Goal: Transaction & Acquisition: Purchase product/service

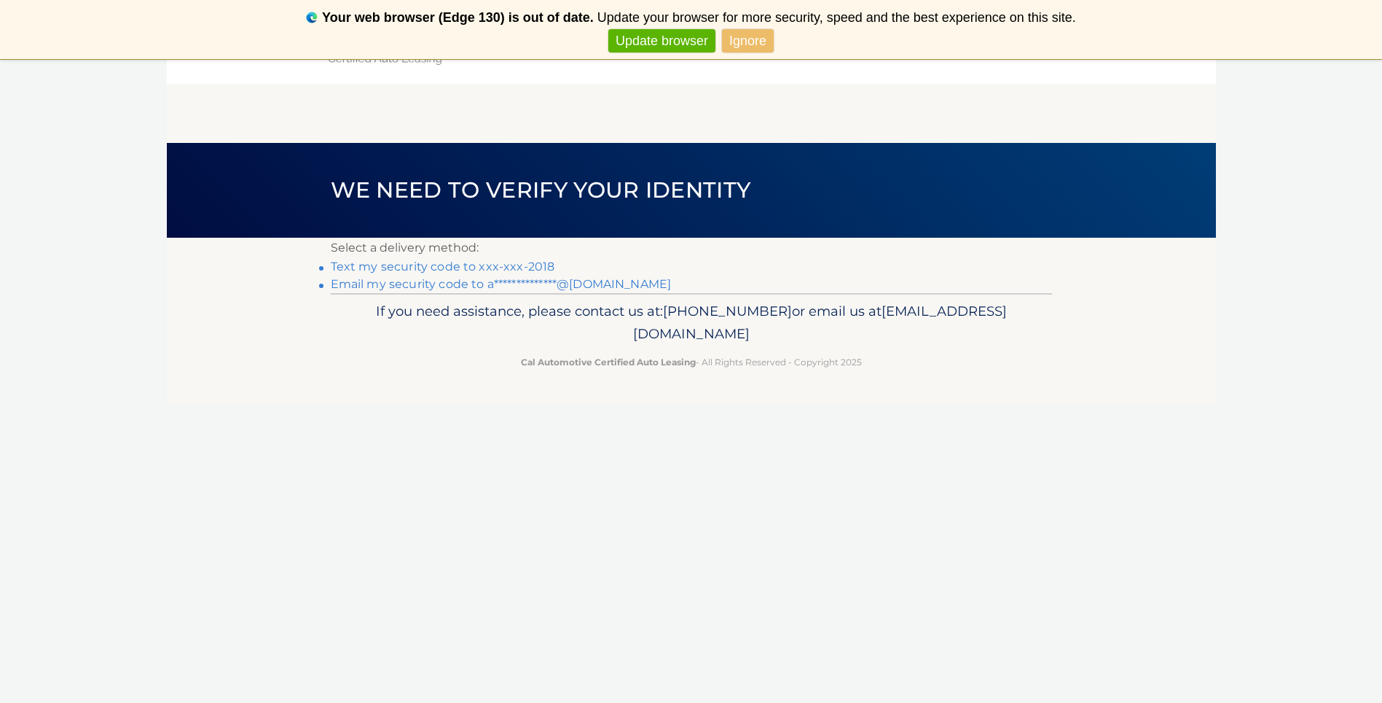
click at [747, 39] on link "Ignore" at bounding box center [748, 41] width 52 height 24
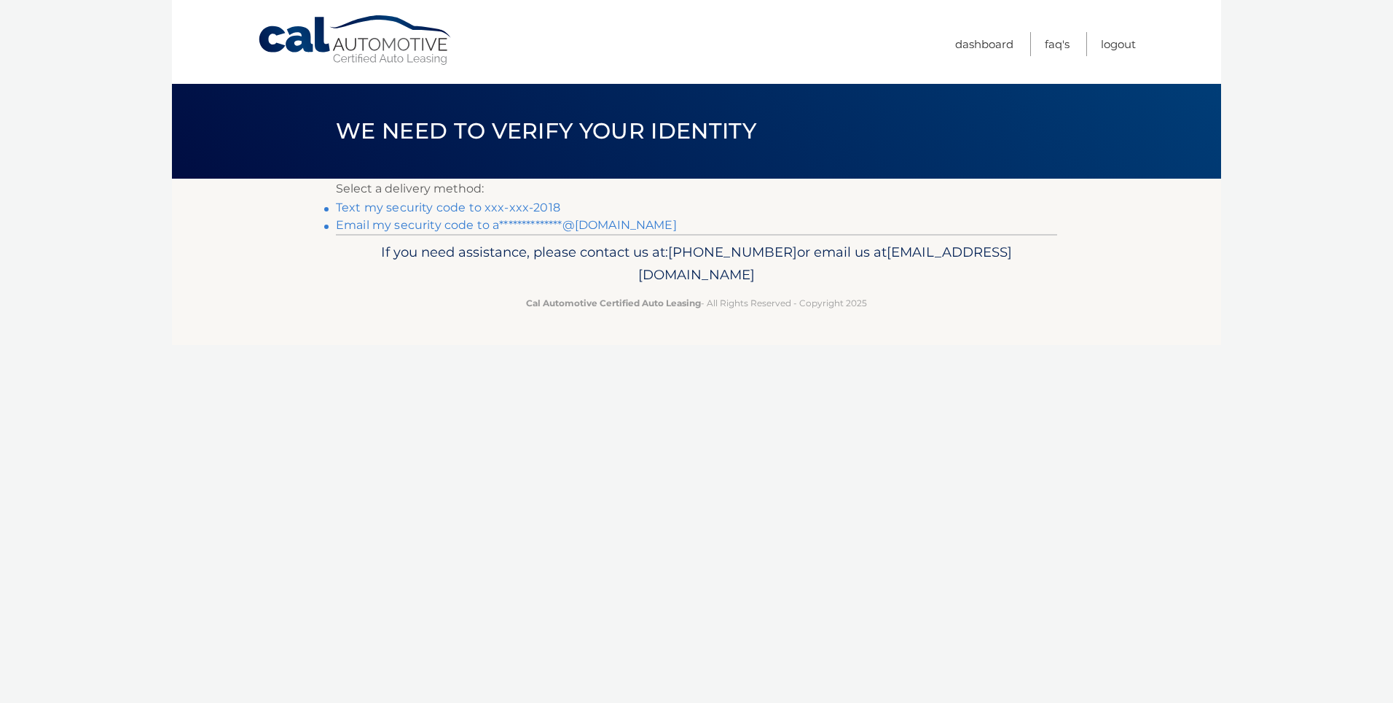
click at [426, 226] on link "**********" at bounding box center [506, 225] width 341 height 14
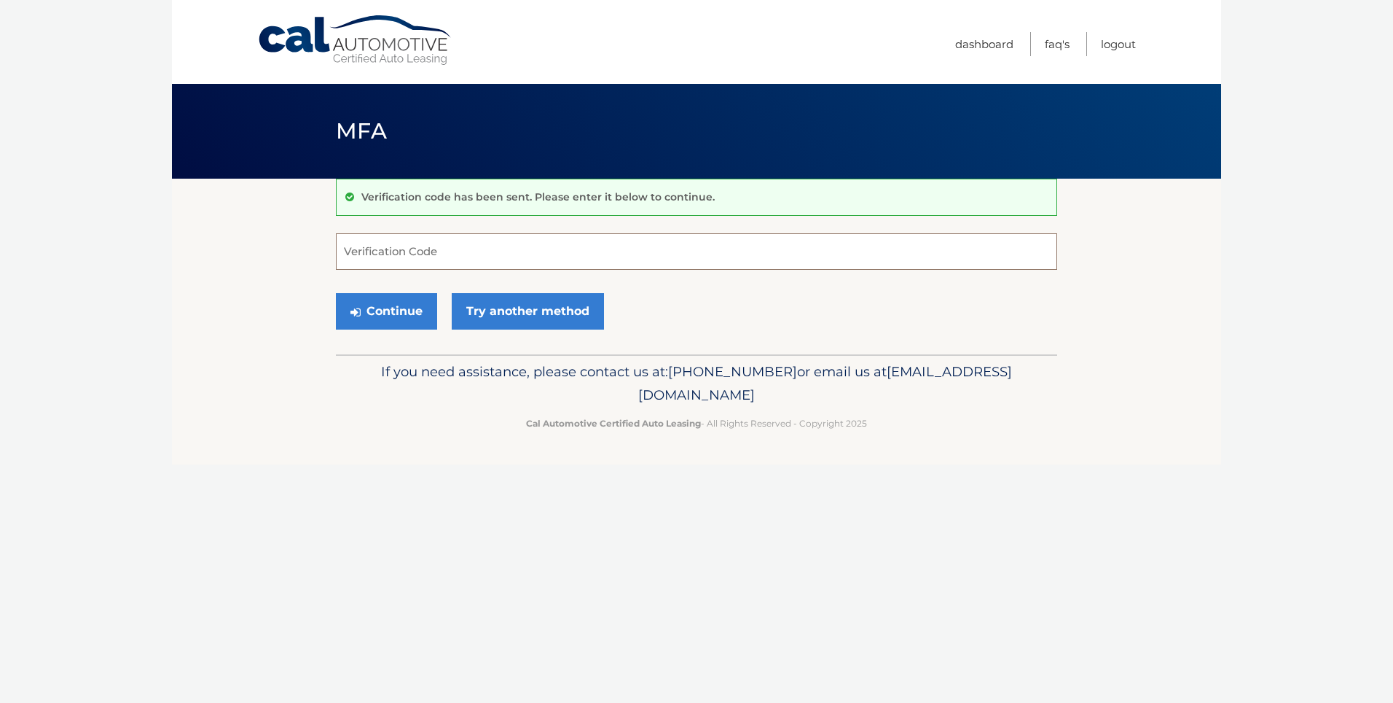
click at [450, 251] on input "Verification Code" at bounding box center [696, 251] width 721 height 36
type input "051303"
click at [415, 305] on button "Continue" at bounding box center [386, 311] width 101 height 36
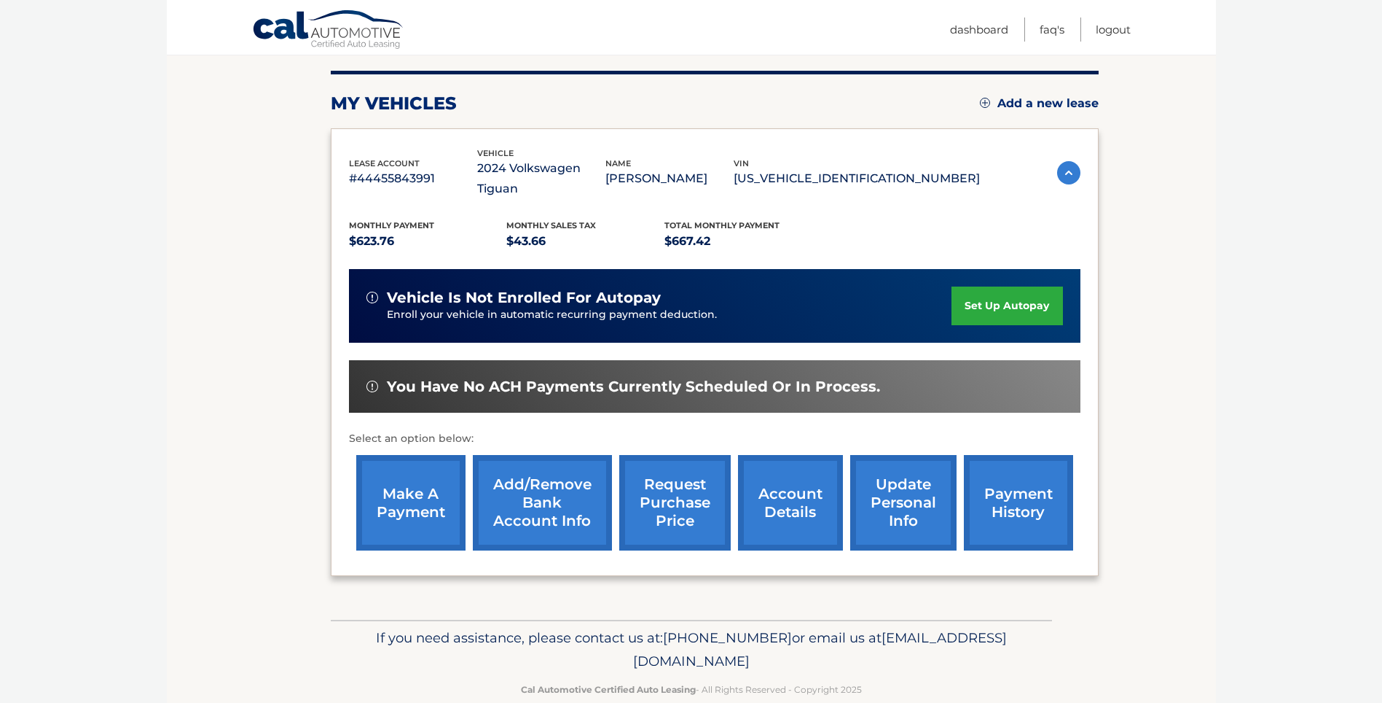
scroll to position [181, 0]
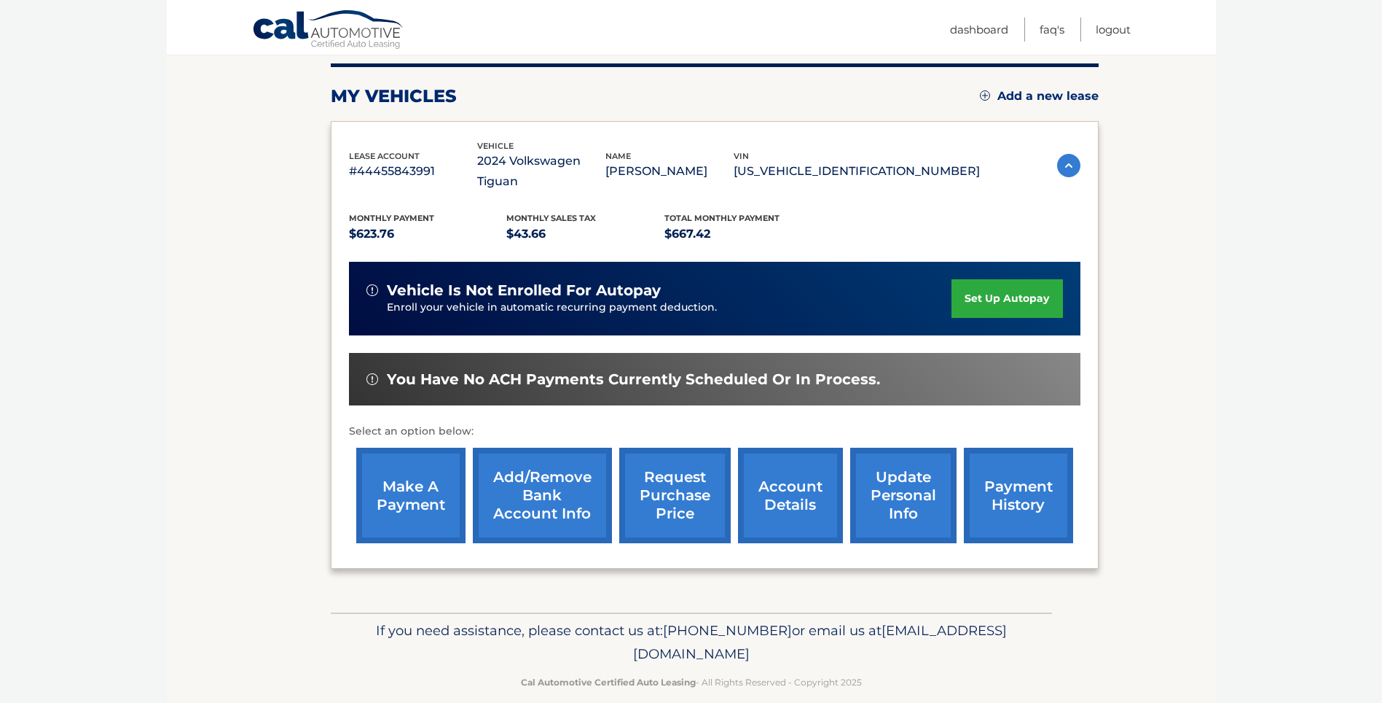
click at [399, 482] on link "make a payment" at bounding box center [410, 494] width 109 height 95
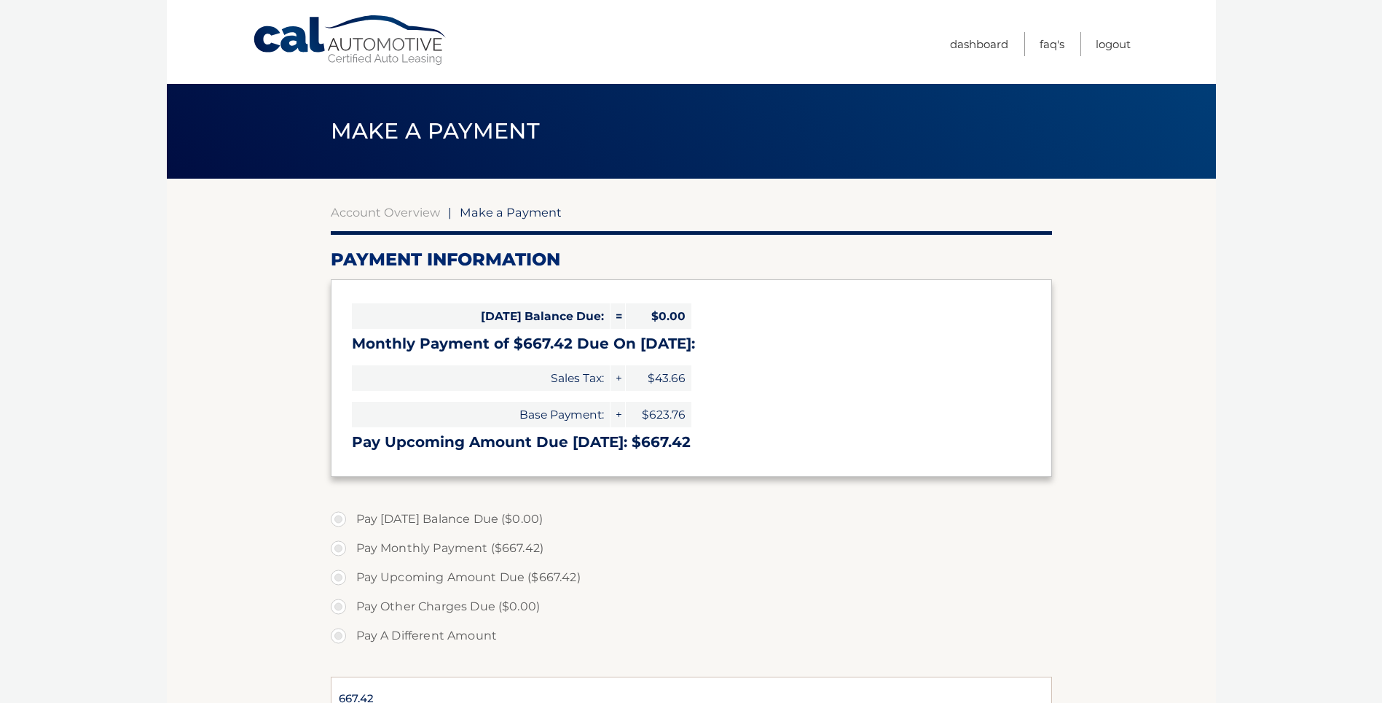
select select "YzRjMmFlMzAtMGQ0ZC00MmE4LWE1M2MtMWRhZGE3MDBiNTU3"
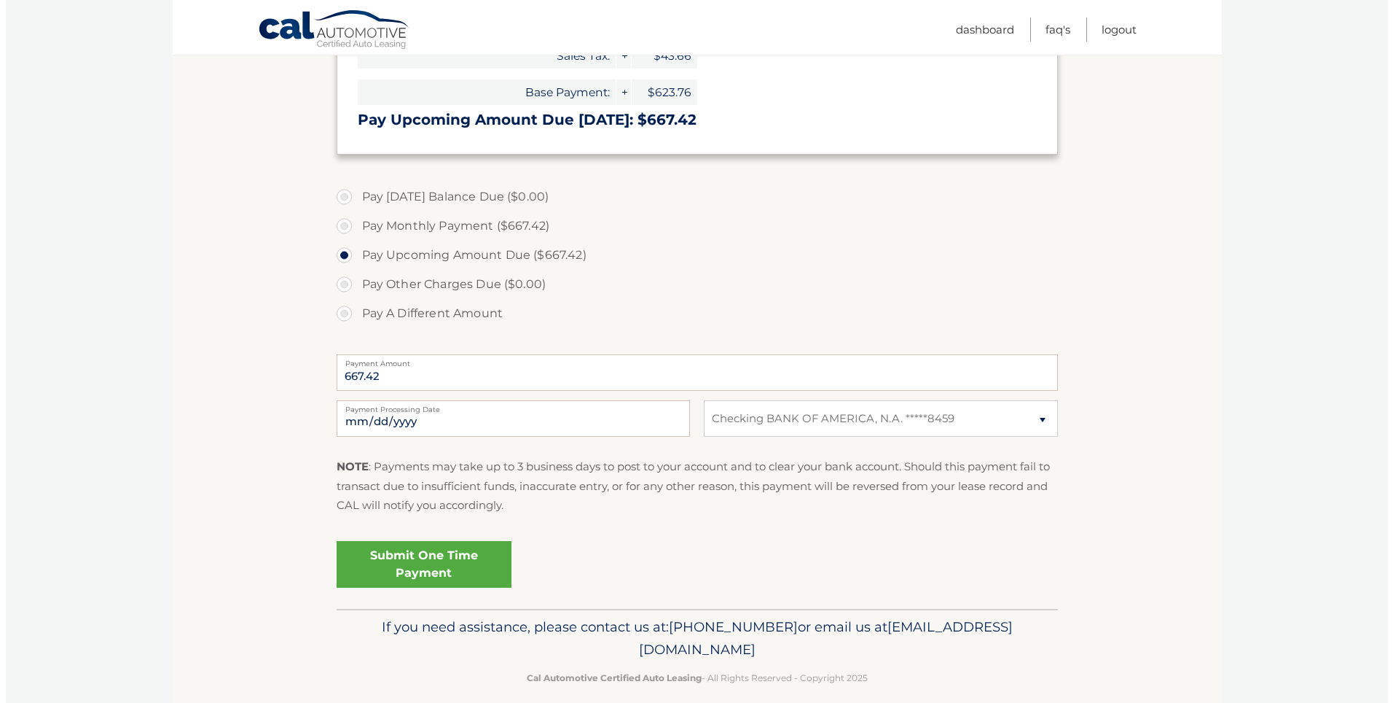
scroll to position [339, 0]
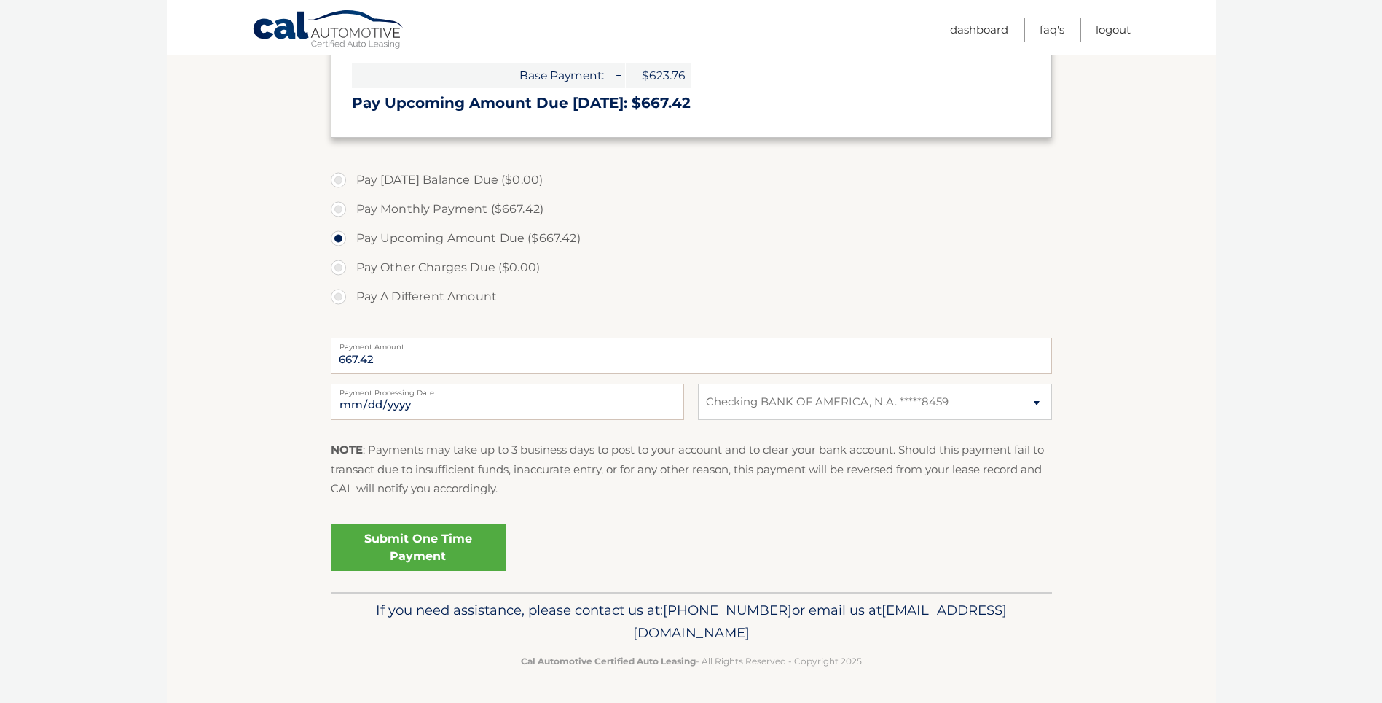
click at [418, 544] on link "Submit One Time Payment" at bounding box center [418, 547] width 175 height 47
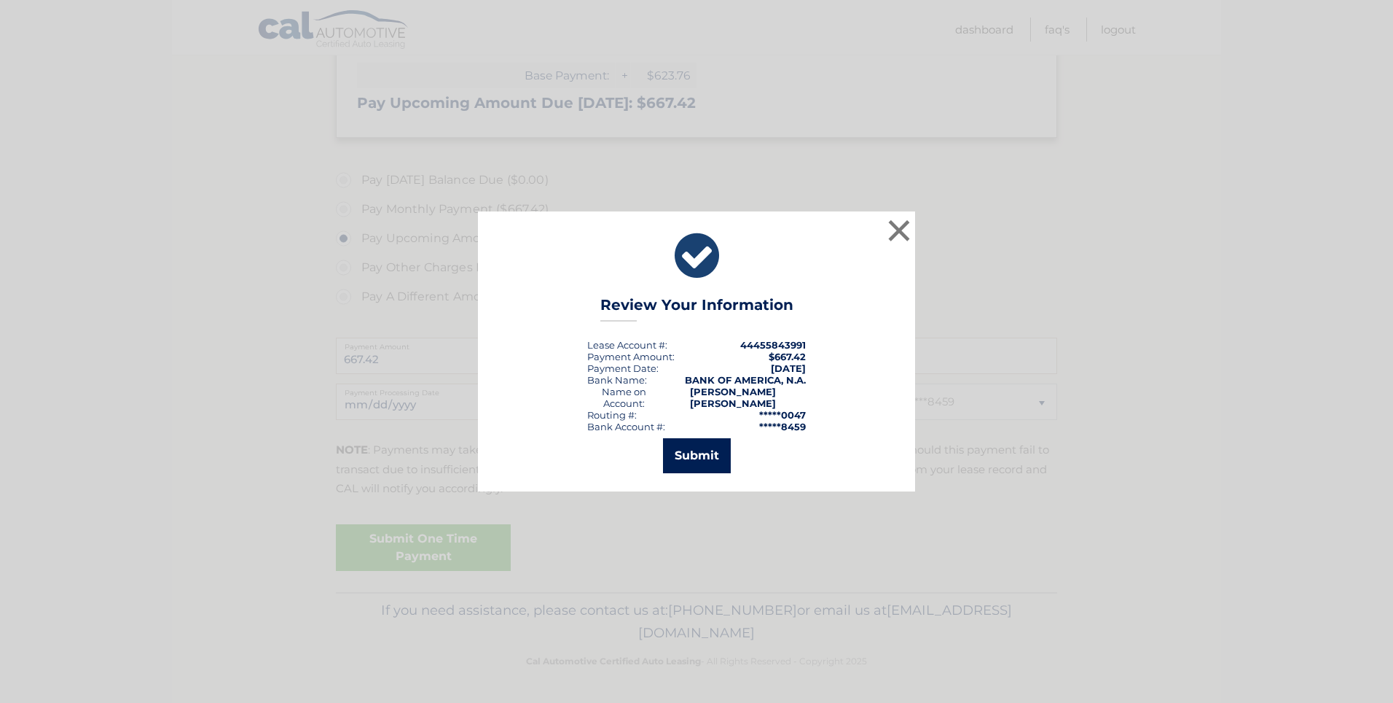
click at [683, 451] on button "Submit" at bounding box center [697, 455] width 68 height 35
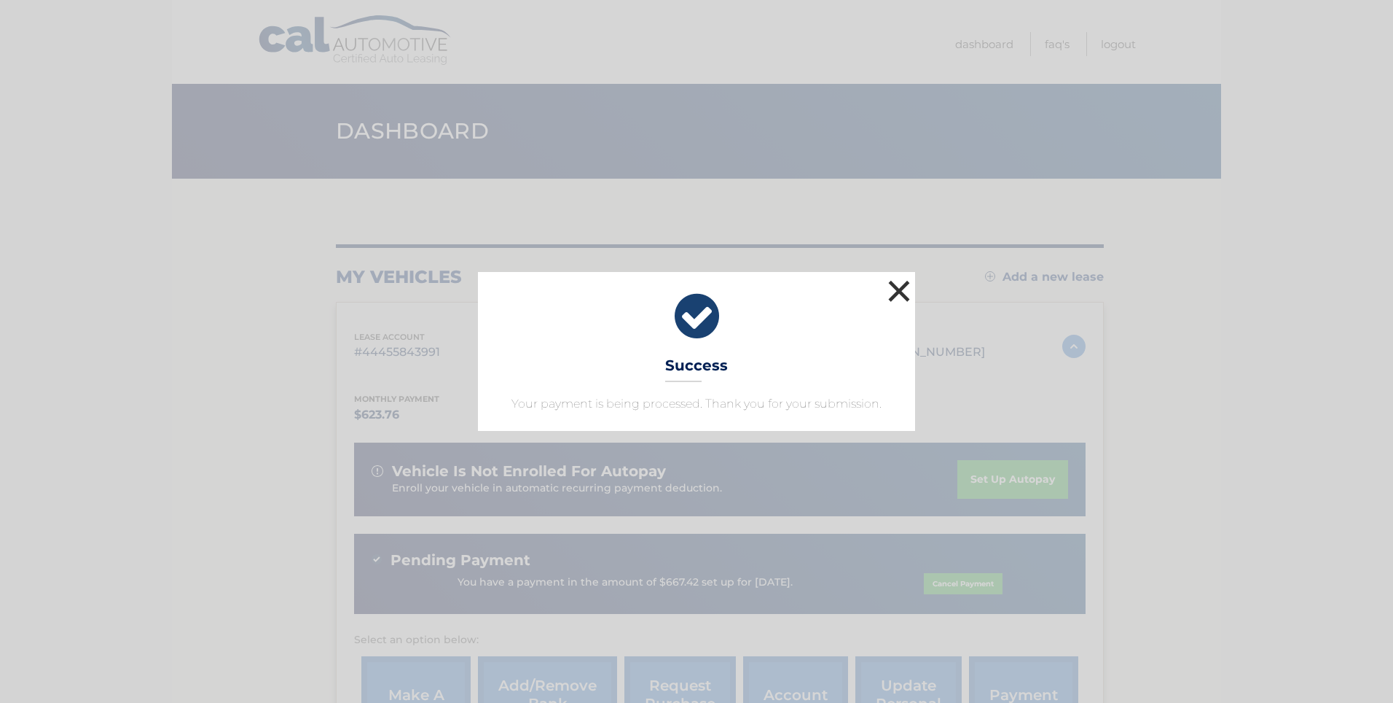
click at [901, 294] on button "×" at bounding box center [899, 290] width 29 height 29
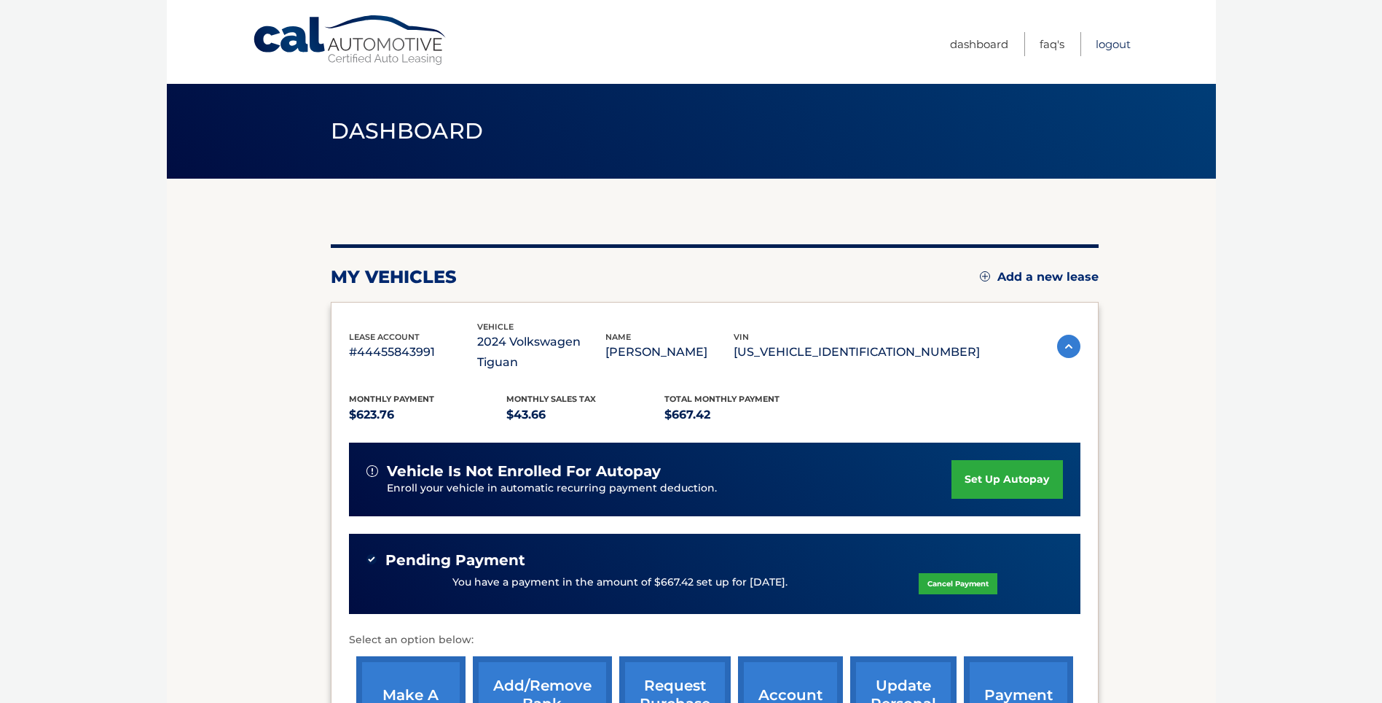
click at [1117, 42] on link "Logout" at bounding box center [1113, 44] width 35 height 24
